Goal: Task Accomplishment & Management: Use online tool/utility

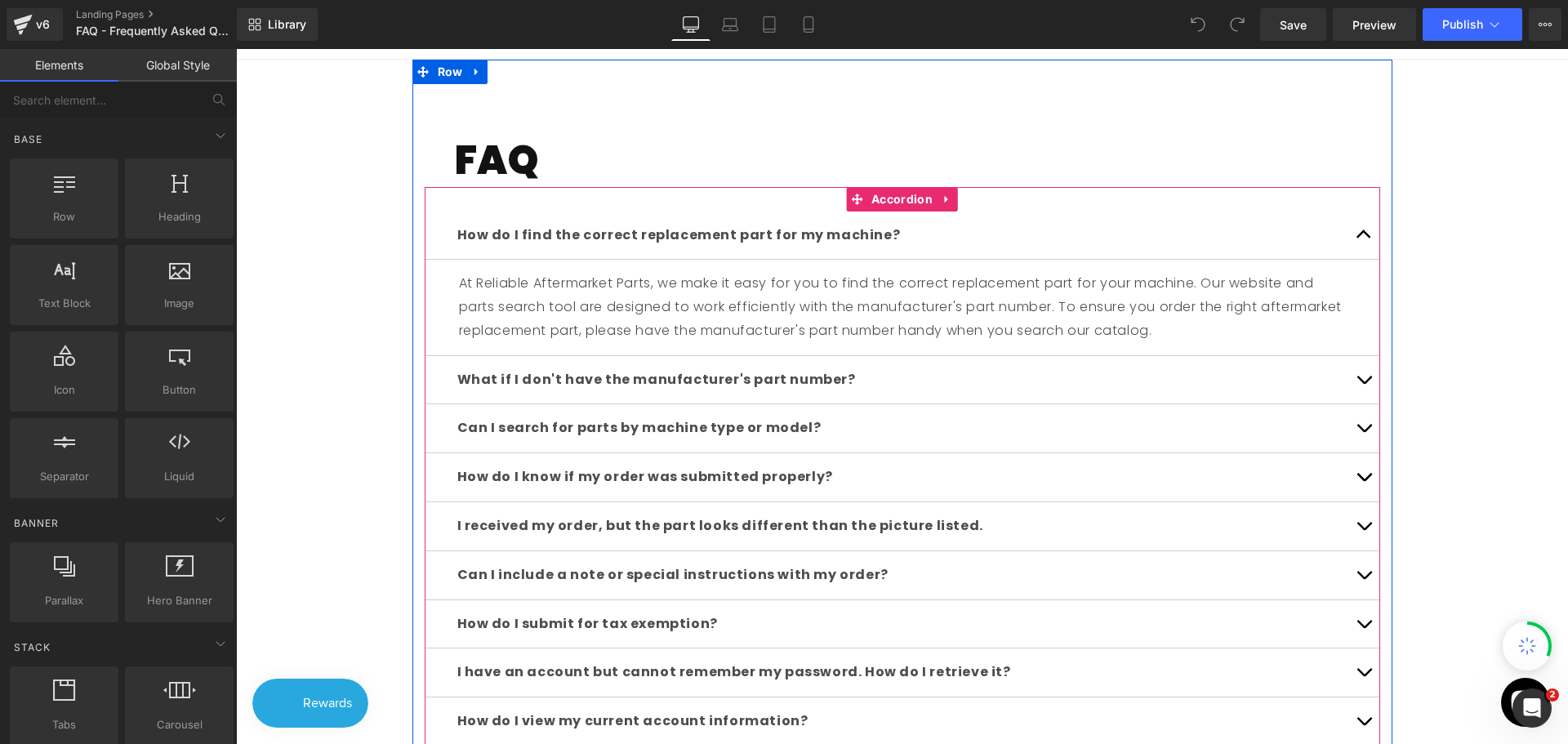
scroll to position [408, 0]
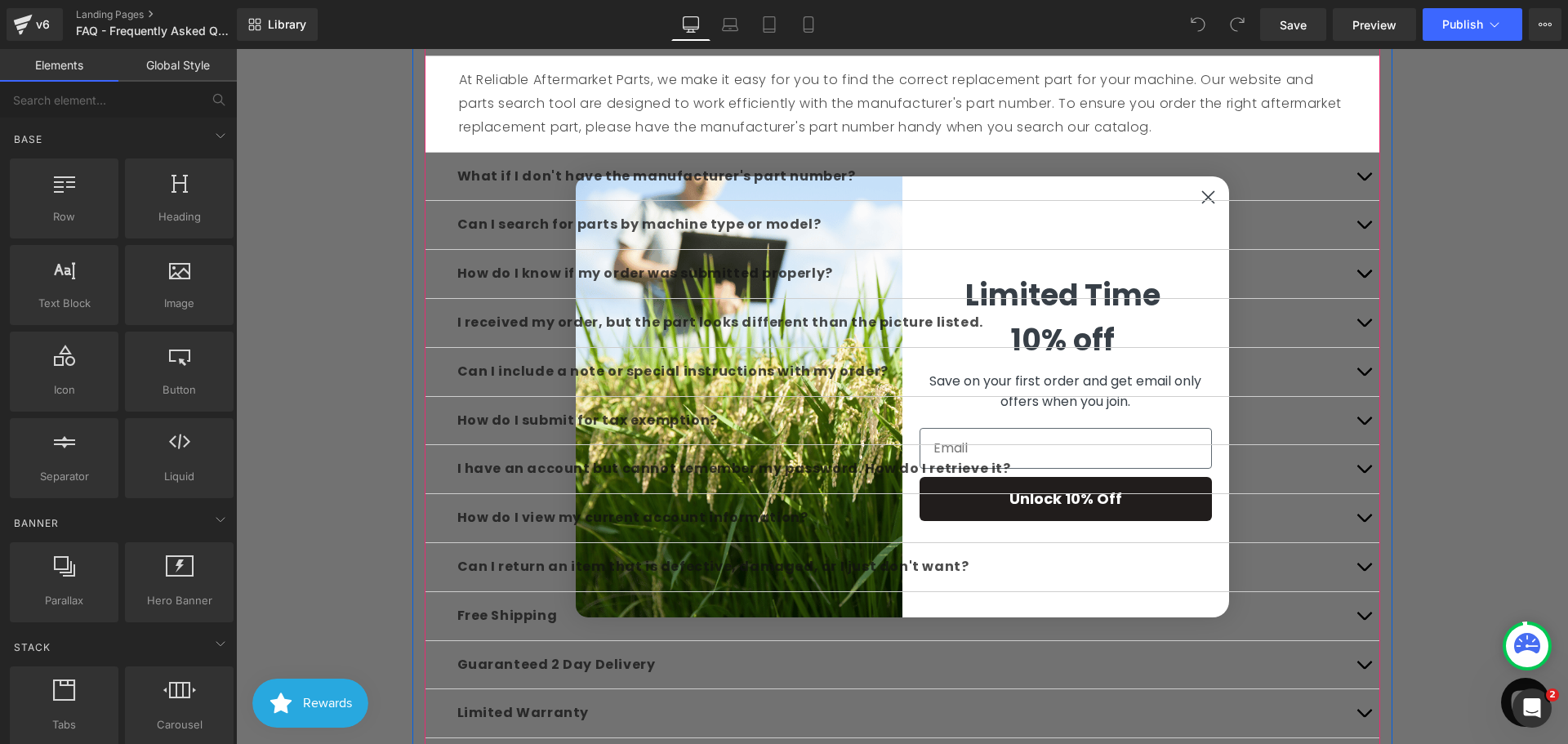
click at [1203, 190] on div "What if I don't have the manufacturer's part number? Text Block" at bounding box center [902, 178] width 956 height 49
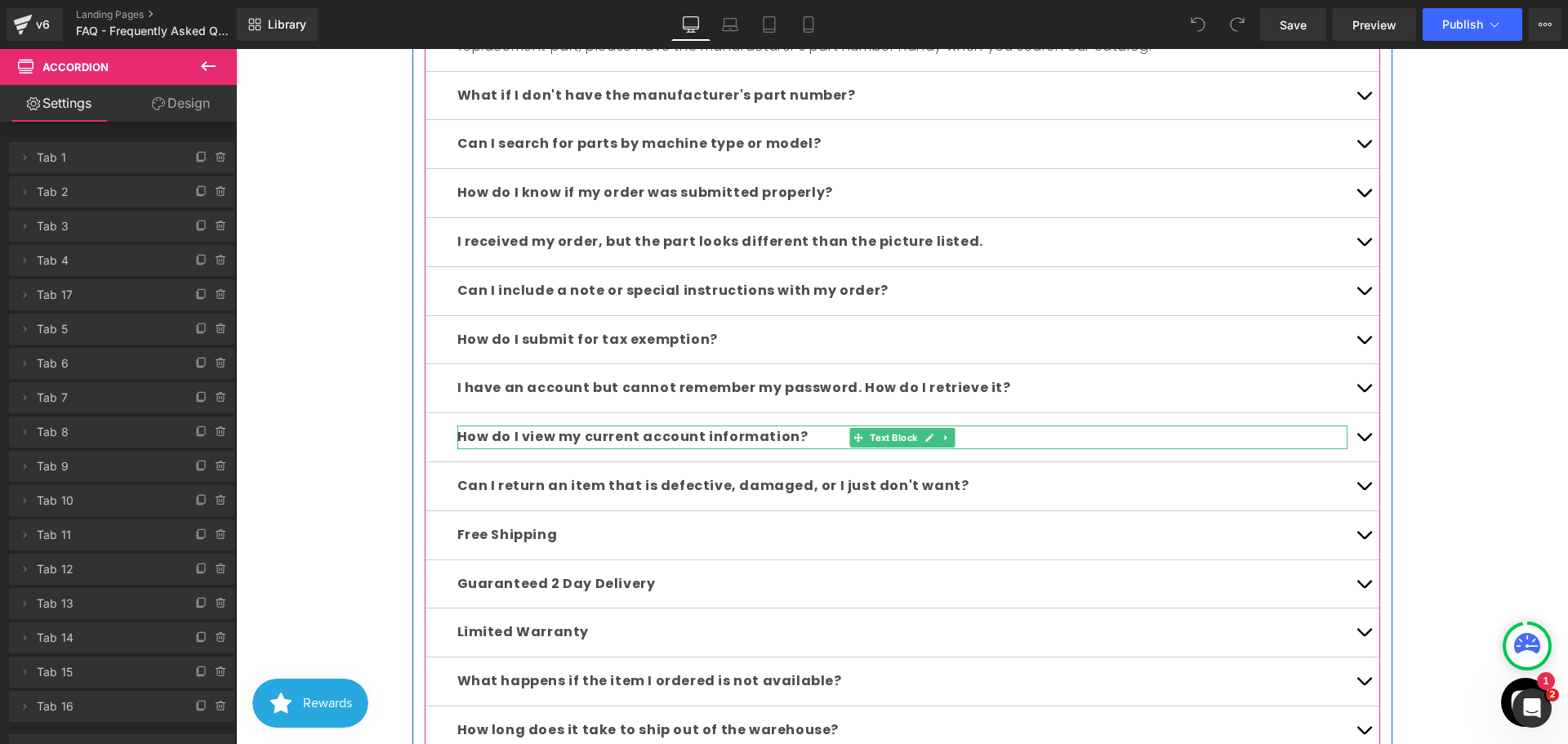
scroll to position [490, 0]
click at [786, 488] on span "Can I return an item that is defective, damaged, or I just don't want?" at bounding box center [713, 485] width 512 height 18
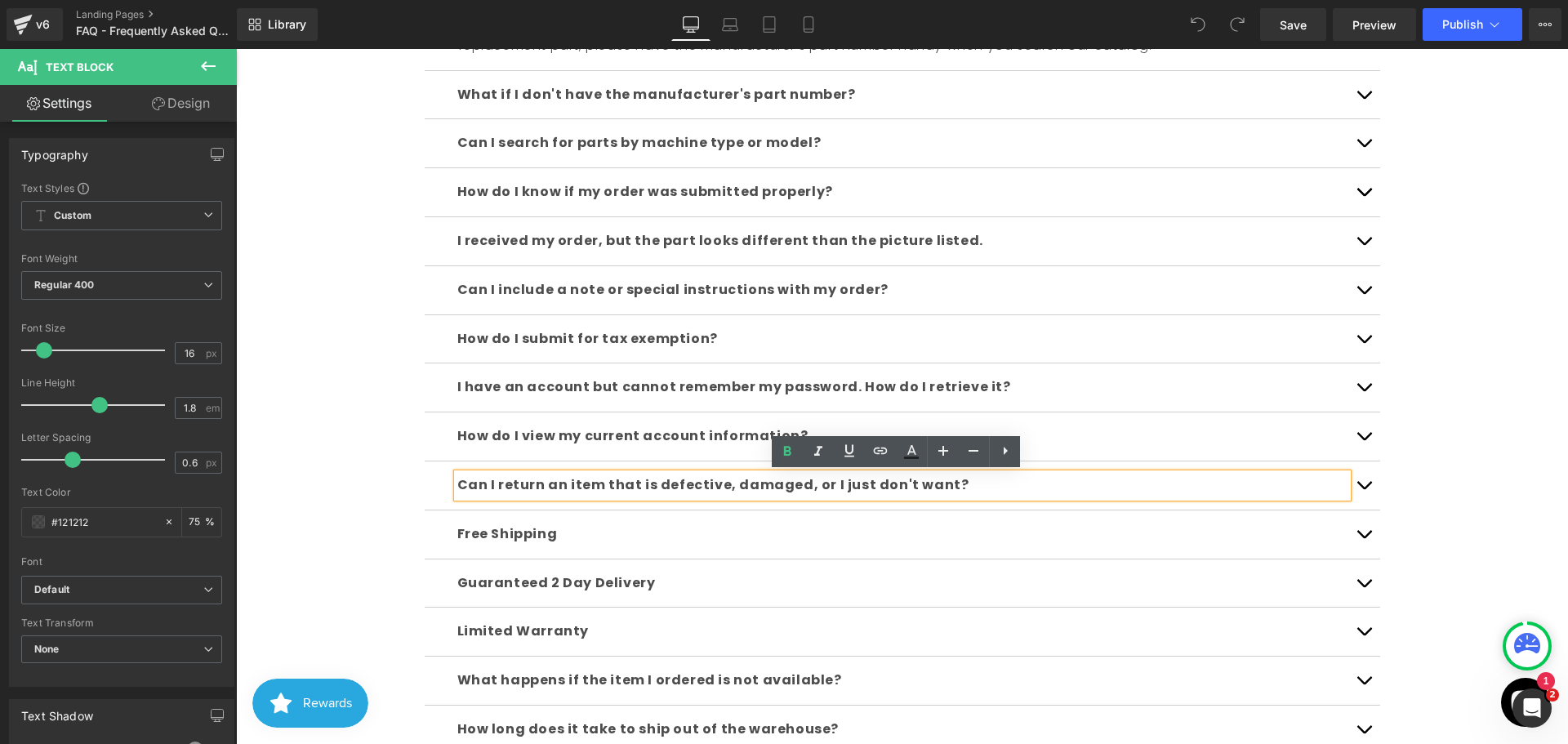
click at [1359, 485] on button "button" at bounding box center [1364, 485] width 33 height 48
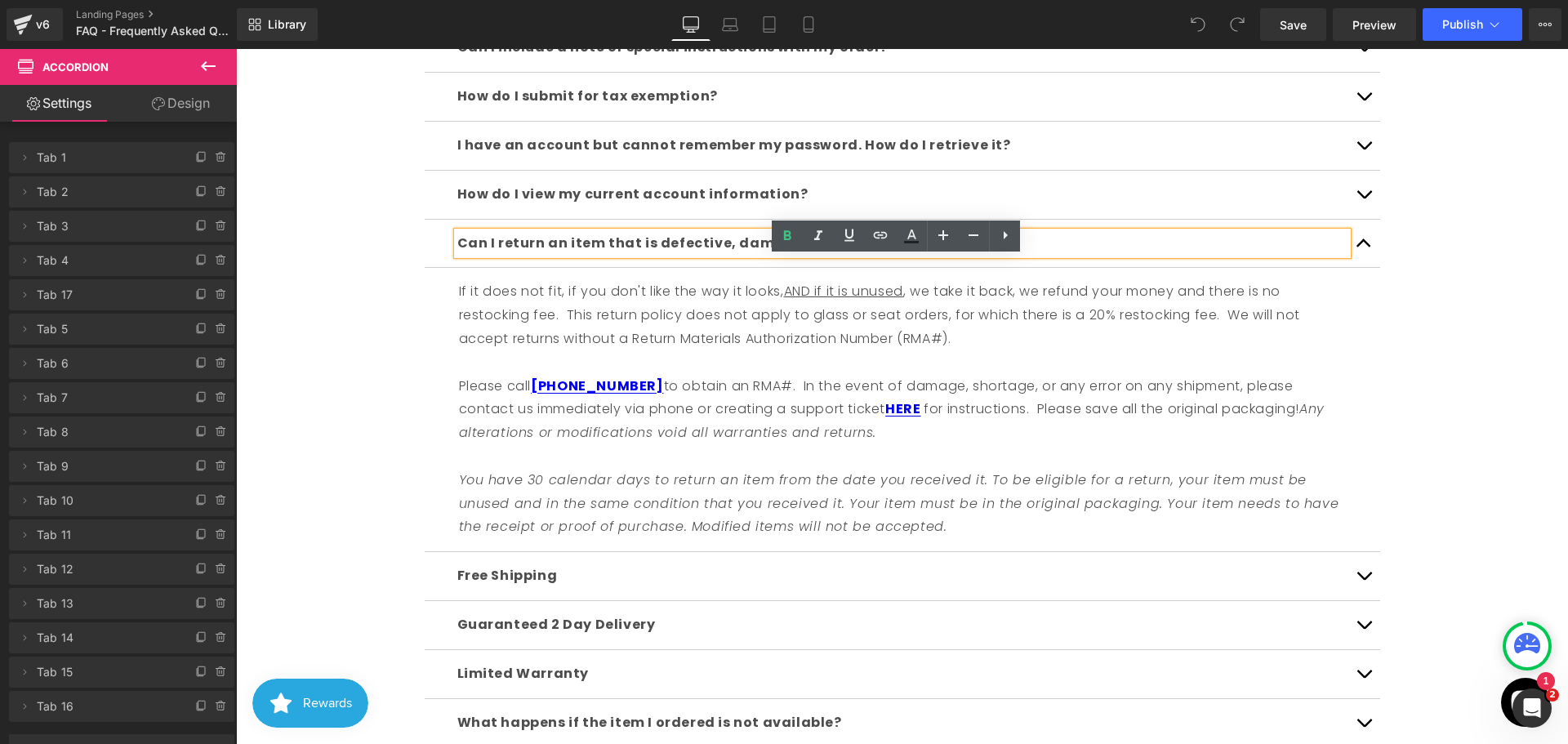
scroll to position [639, 0]
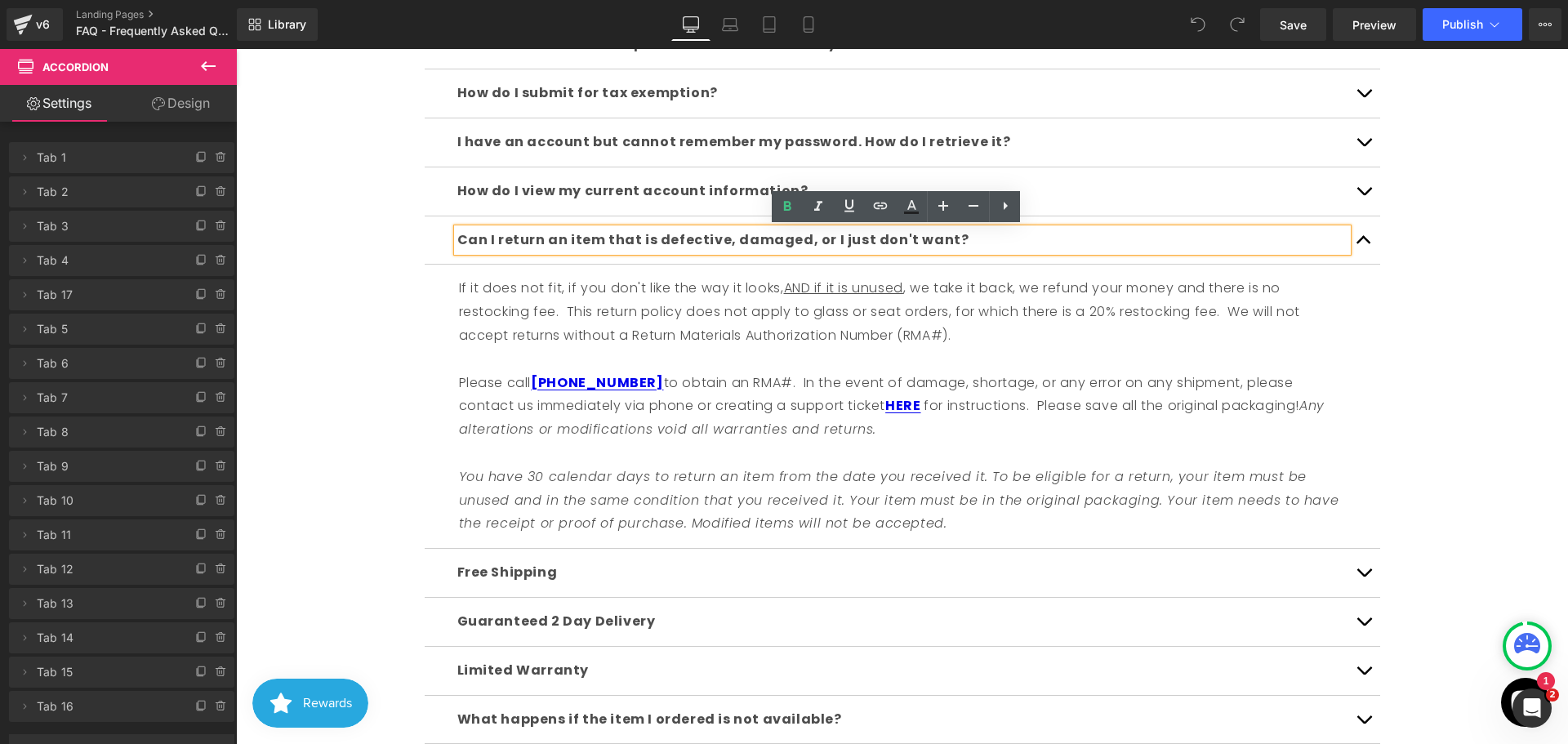
click at [692, 382] on span "to obtain an RMA#. In the event of damage, shortage, or any error on any shipme…" at bounding box center [876, 395] width 835 height 42
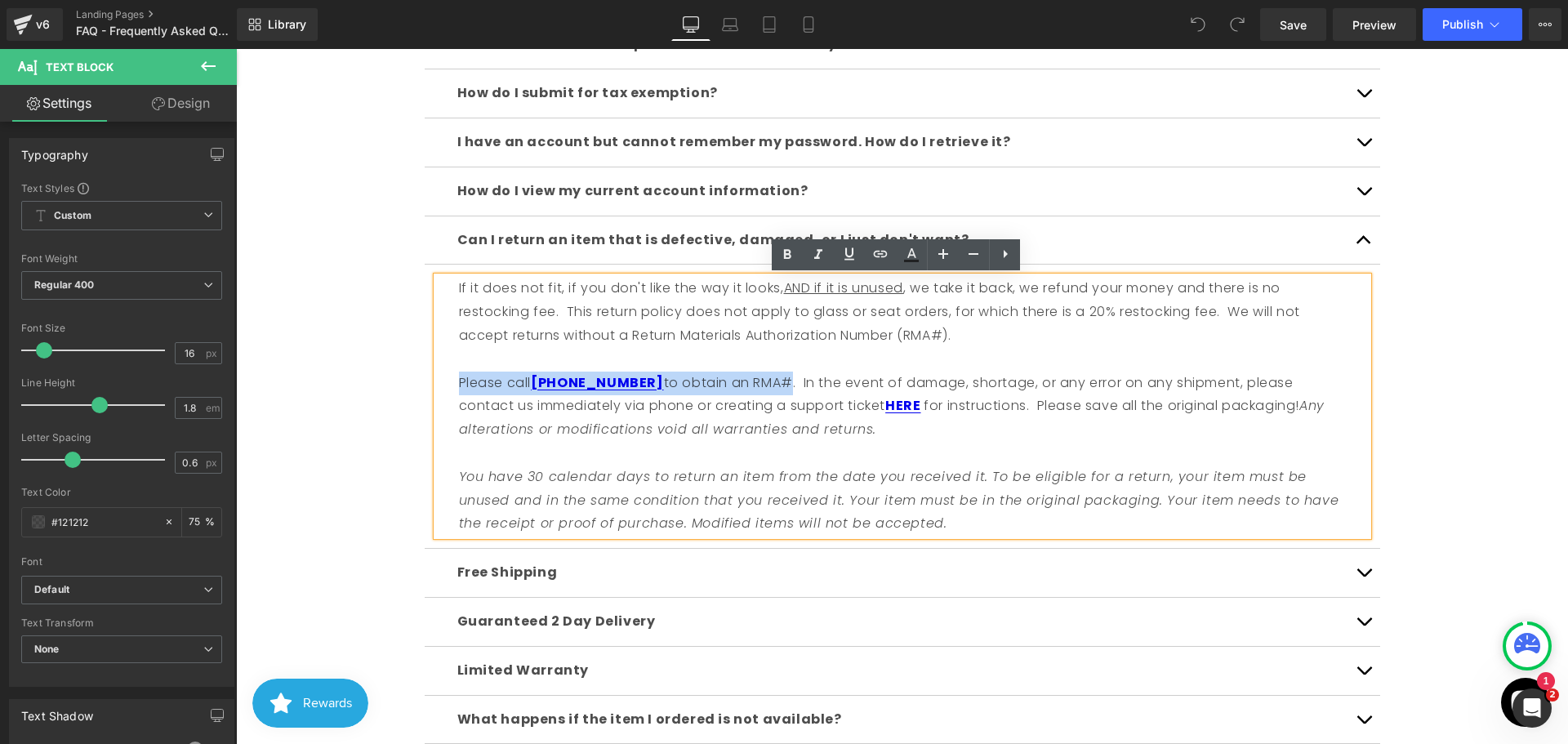
drag, startPoint x: 755, startPoint y: 382, endPoint x: 443, endPoint y: 390, distance: 312.1
click at [443, 390] on div "If it does not fit, if you don't like the way it looks, AND if it is unused , w…" at bounding box center [902, 406] width 931 height 259
click at [680, 383] on span "to obtain an RMA#. In the event of damage, shortage, or any error on any shipme…" at bounding box center [876, 395] width 835 height 42
drag, startPoint x: 755, startPoint y: 379, endPoint x: 446, endPoint y: 379, distance: 309.0
click at [446, 379] on div "If it does not fit, if you don't like the way it looks, AND if it is unused , w…" at bounding box center [902, 406] width 931 height 259
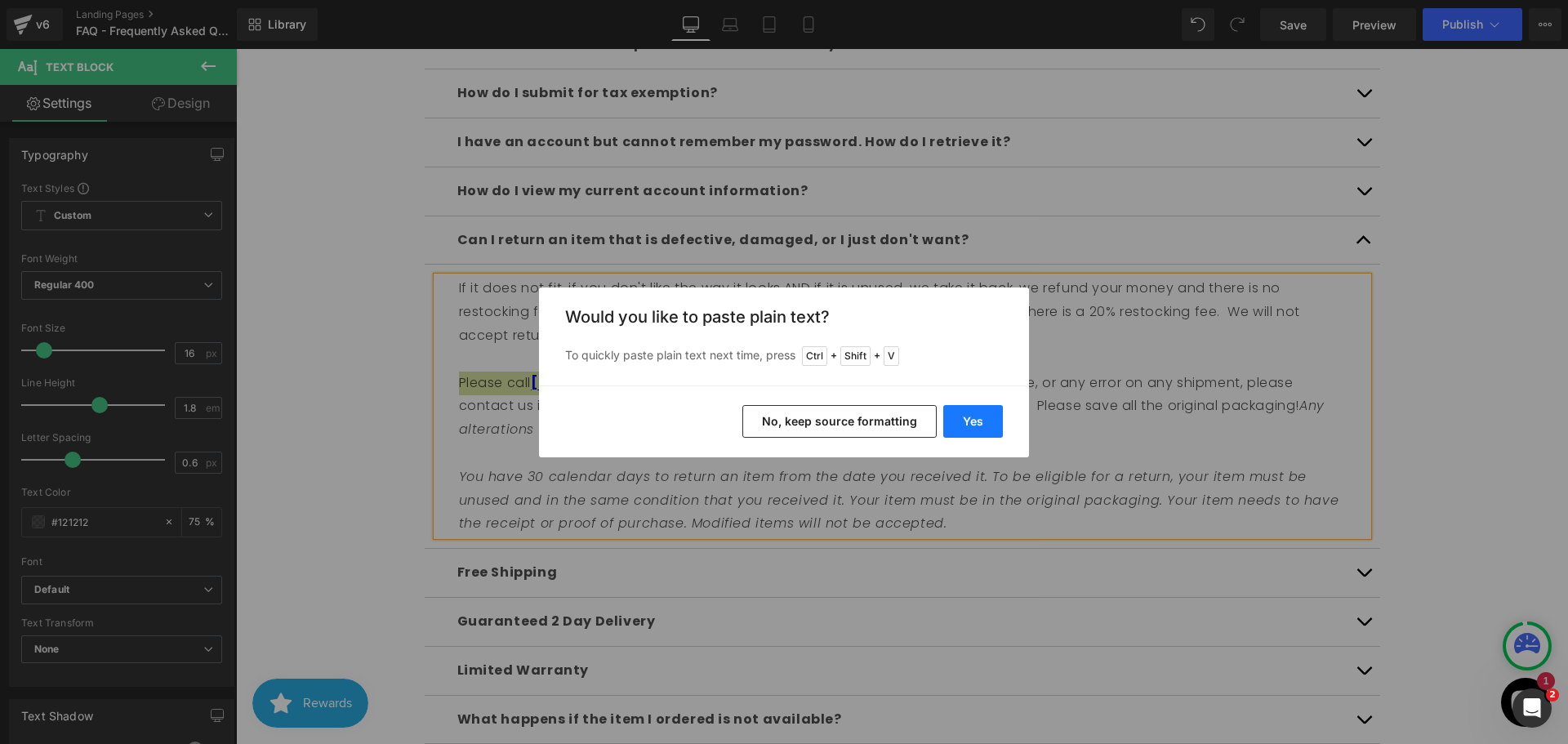
click at [961, 427] on button "Yes" at bounding box center [974, 421] width 60 height 33
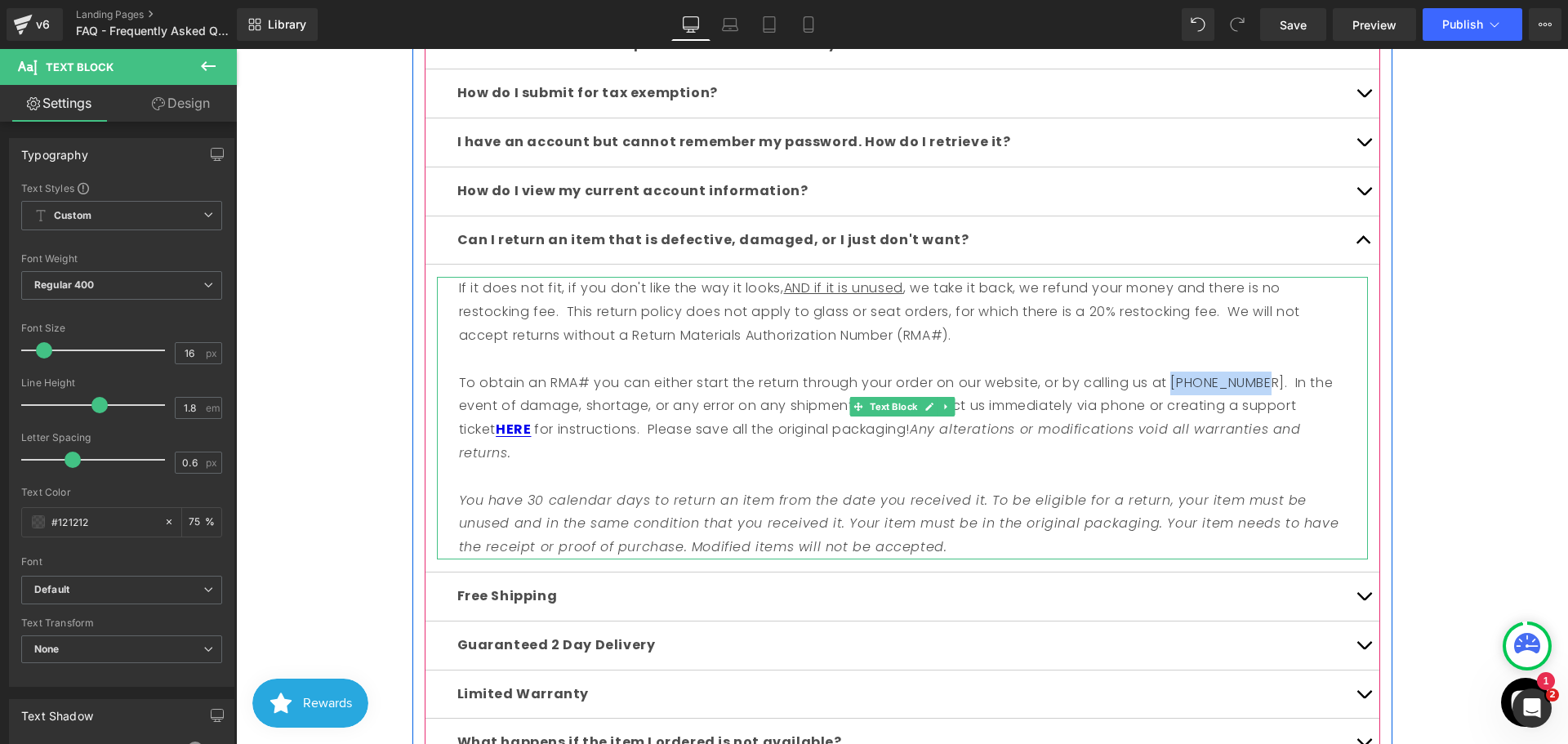
drag, startPoint x: 1267, startPoint y: 382, endPoint x: 1175, endPoint y: 383, distance: 92.0
click at [1175, 383] on span "To obtain an RMA# you can either start the return through your order on our web…" at bounding box center [896, 406] width 875 height 66
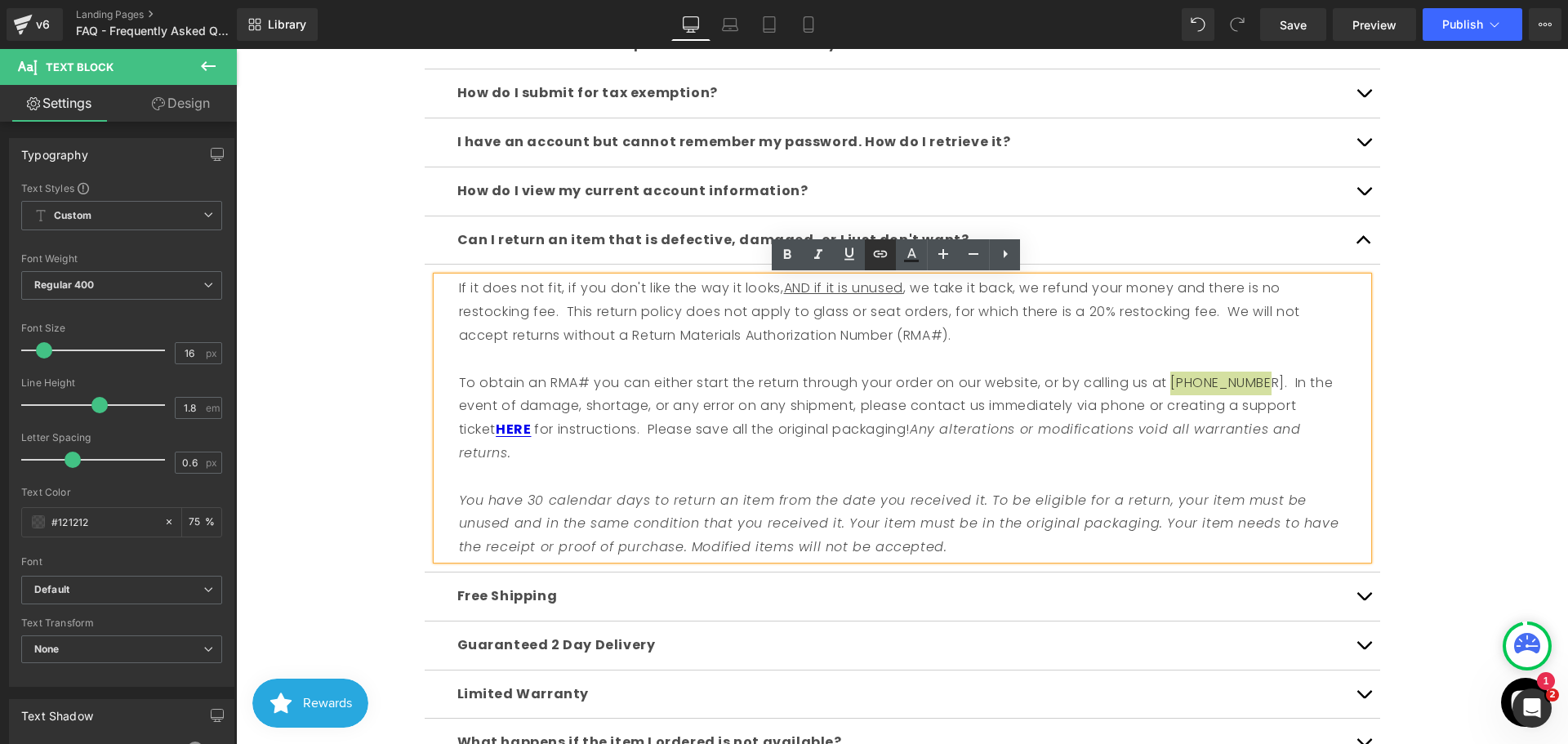
click at [875, 257] on icon at bounding box center [881, 253] width 14 height 6
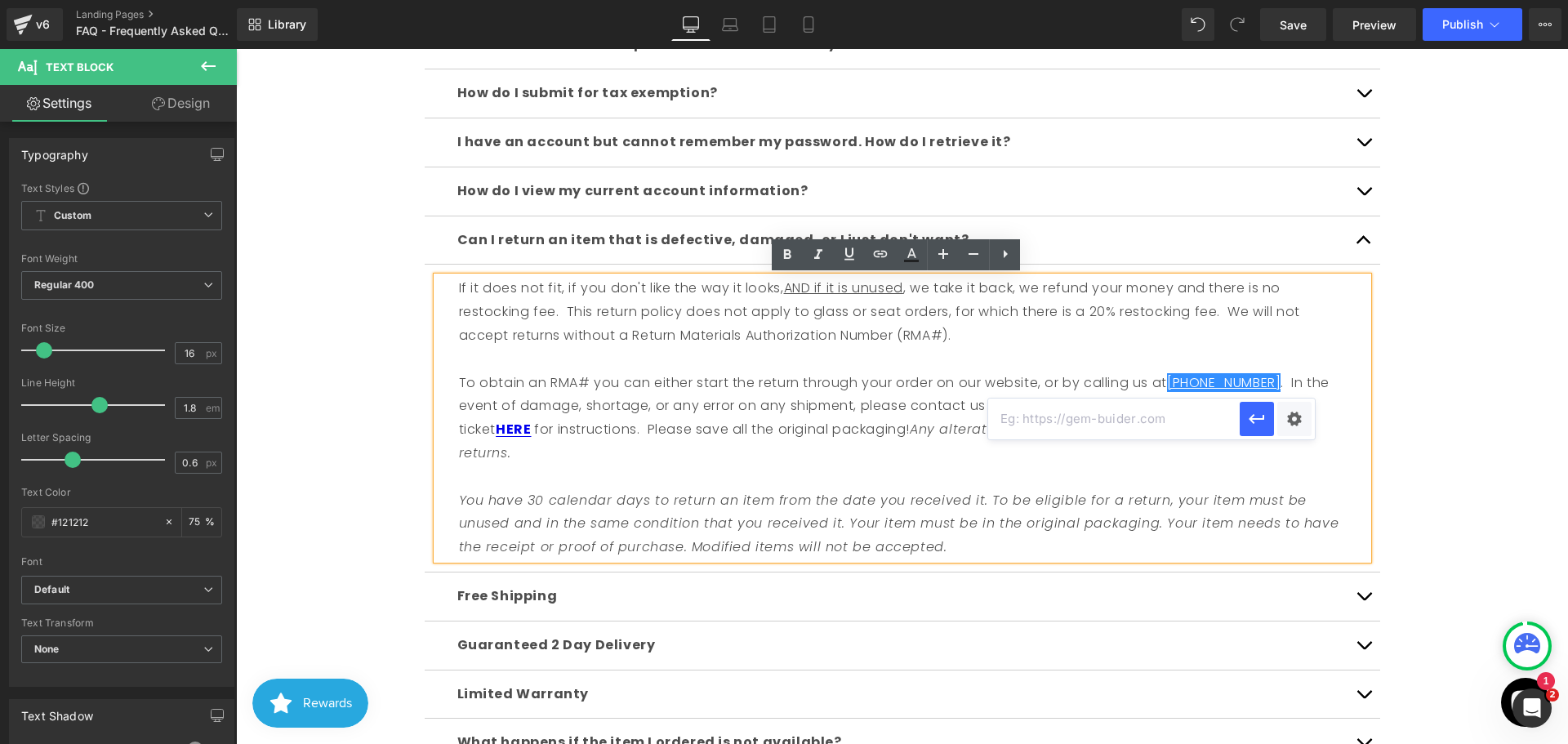
click at [1100, 425] on input "text" at bounding box center [1114, 419] width 252 height 40
type input "tel:[PHONE_NUMBER]"
click at [1261, 419] on icon "button" at bounding box center [1257, 419] width 16 height 10
click at [1085, 400] on span "To obtain an RMA# you can either start the return through your order on our web…" at bounding box center [894, 406] width 871 height 66
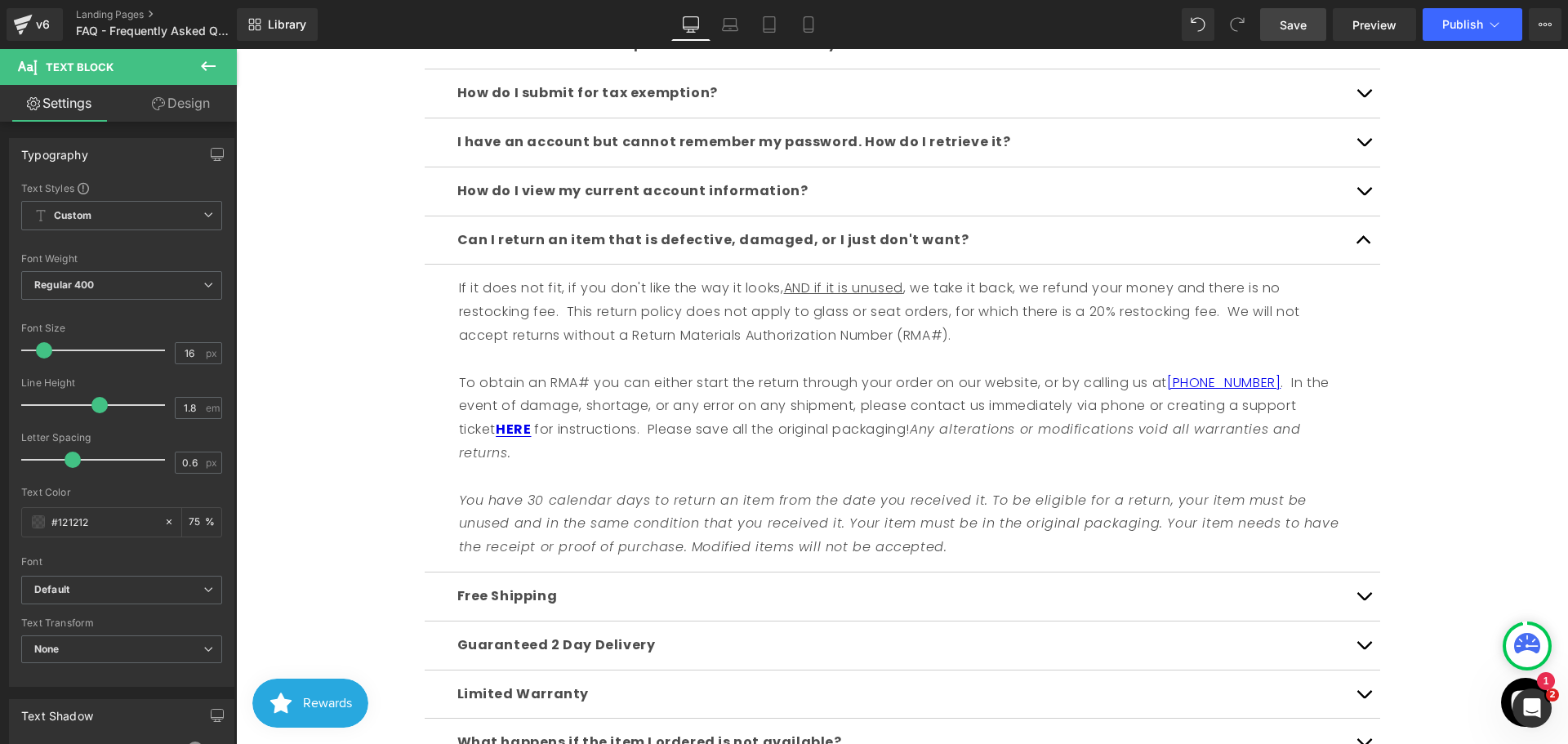
click at [1300, 27] on span "Save" at bounding box center [1294, 26] width 27 height 18
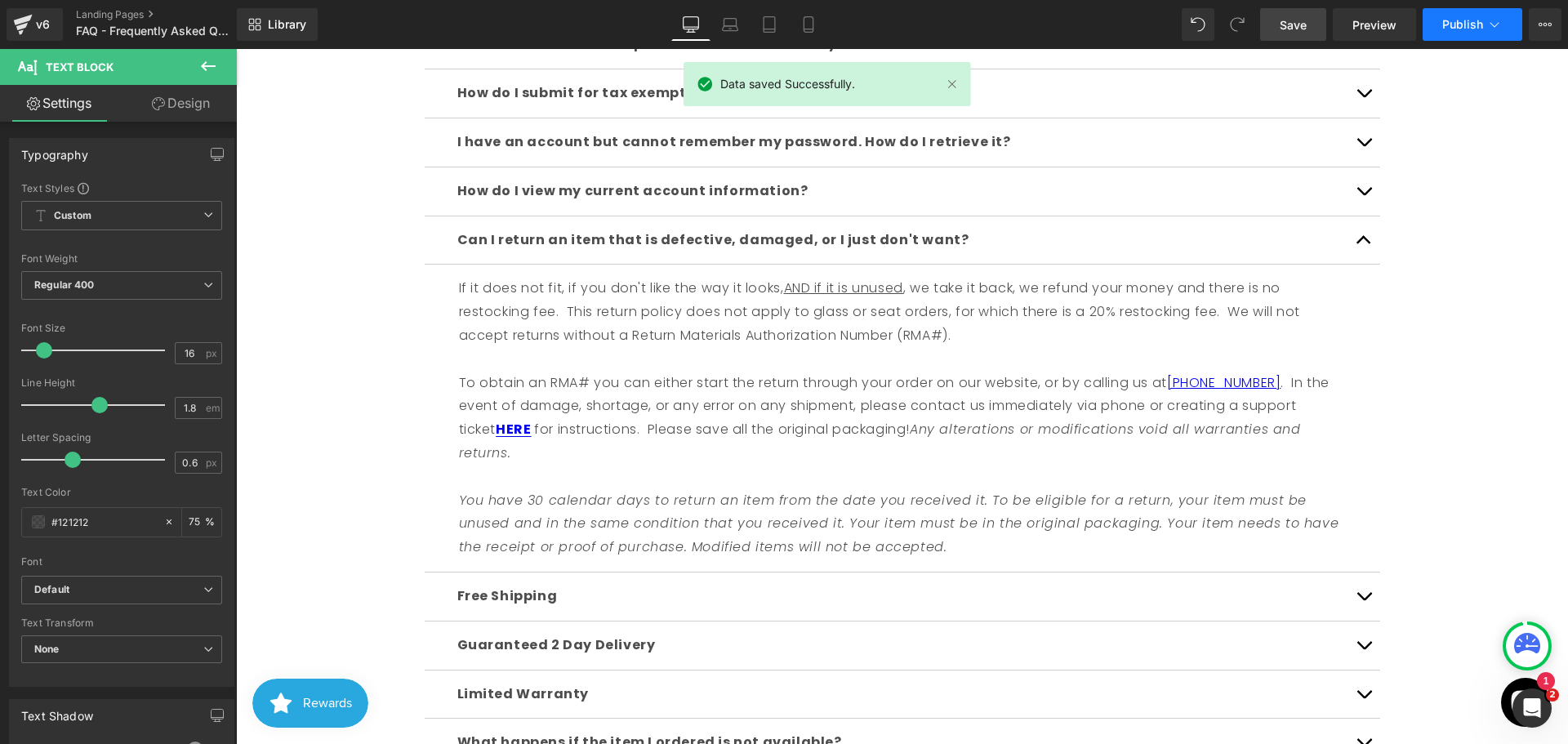
click at [1488, 23] on icon at bounding box center [1495, 25] width 17 height 17
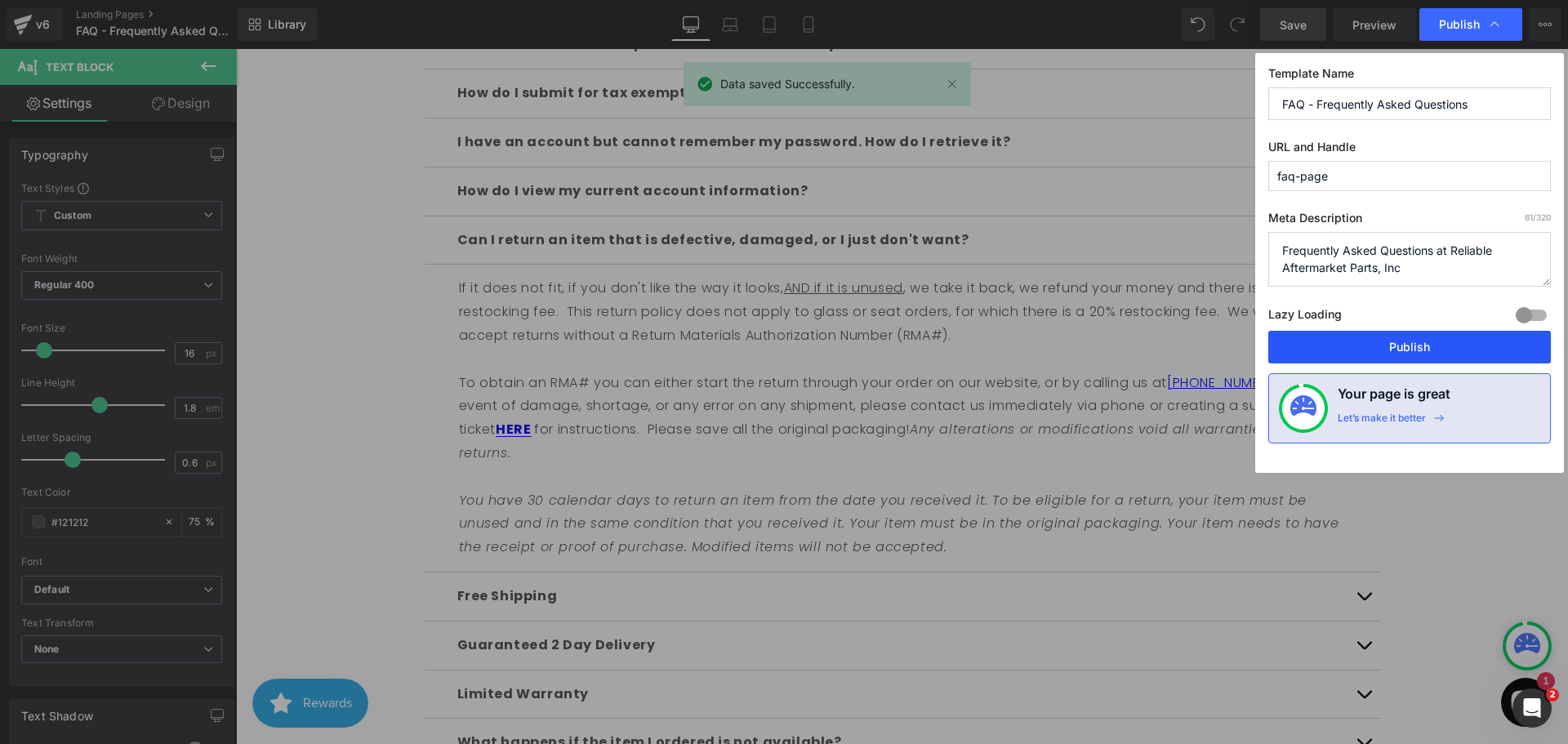
click at [1382, 361] on button "Publish" at bounding box center [1410, 346] width 282 height 33
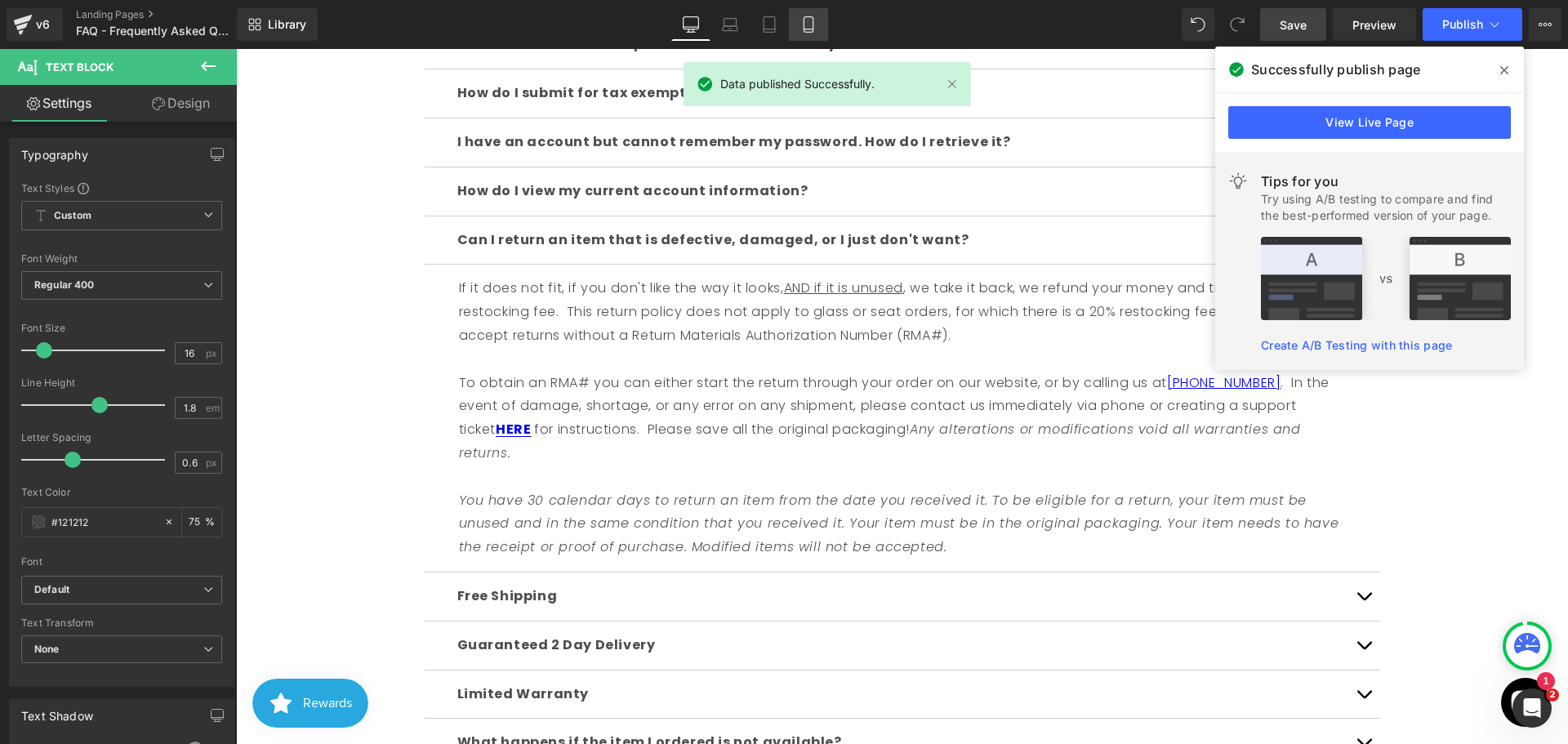
click at [794, 28] on link "Mobile" at bounding box center [808, 24] width 40 height 33
type input "15"
type input "75"
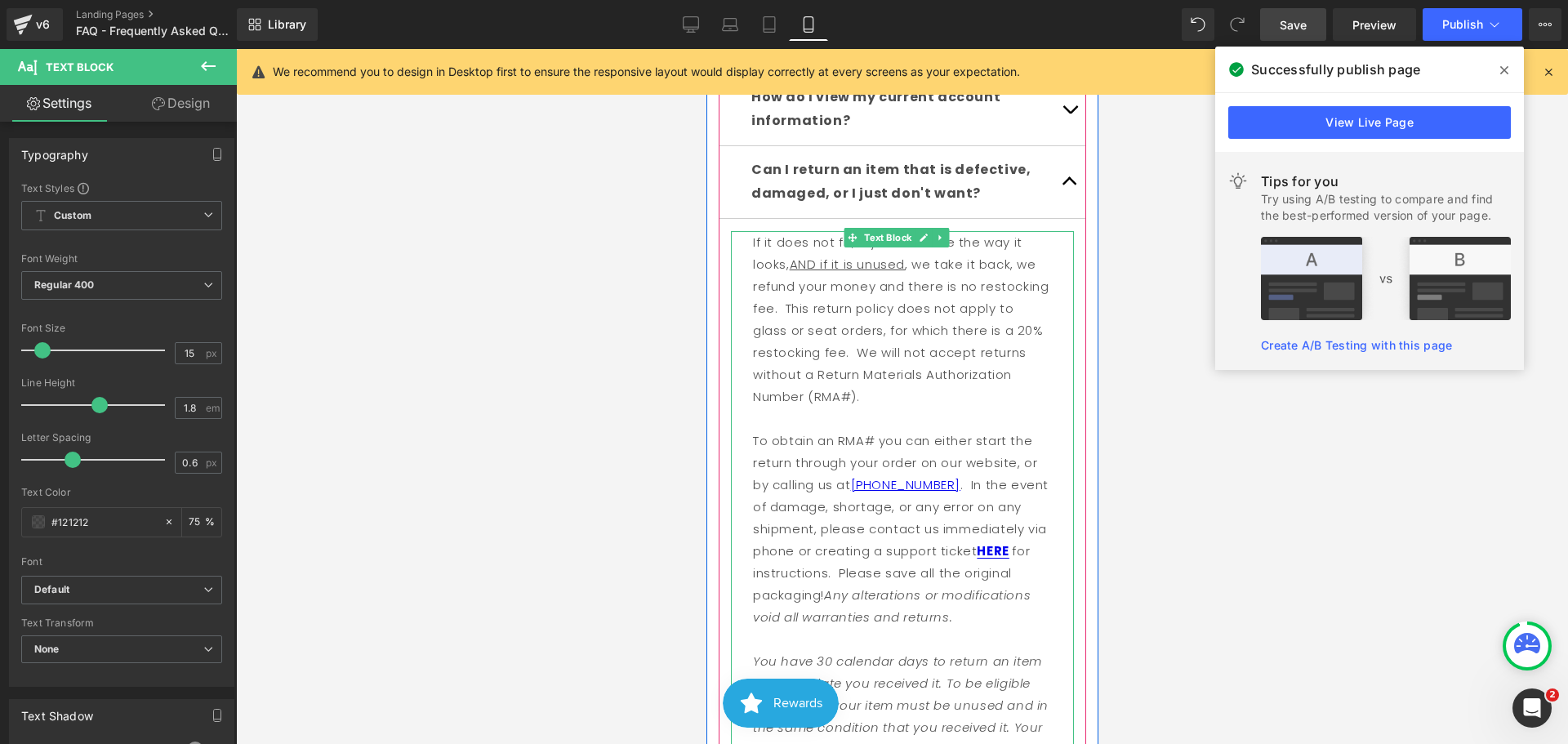
scroll to position [791, 0]
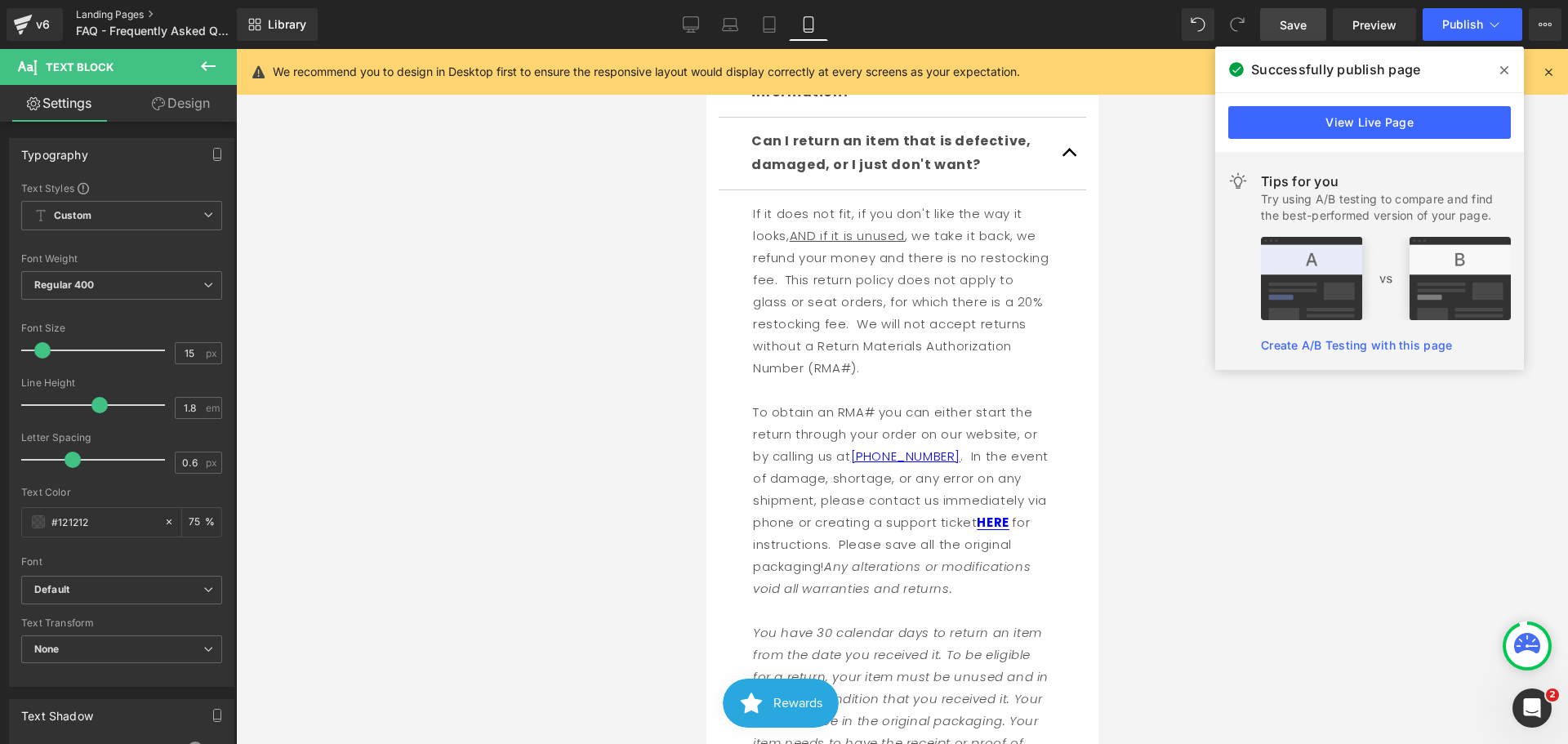
click at [113, 17] on link "Landing Pages" at bounding box center [170, 14] width 188 height 13
